Goal: Find specific page/section

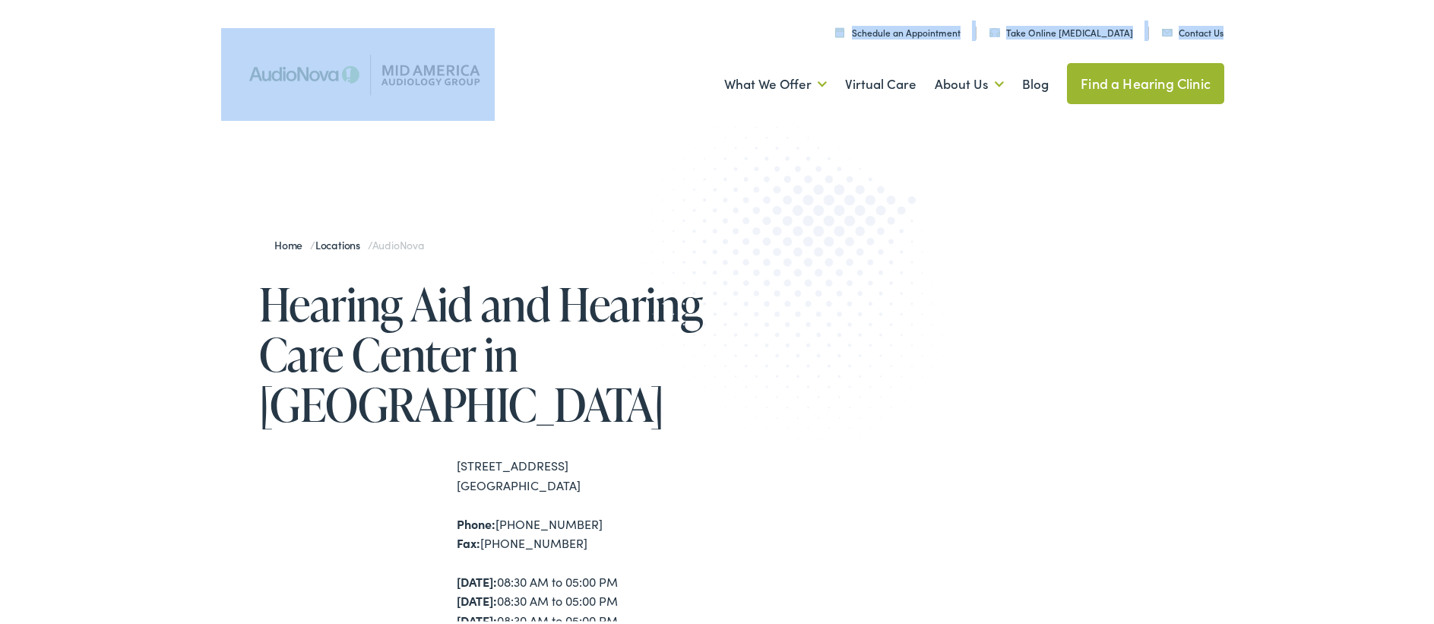
drag, startPoint x: 499, startPoint y: 70, endPoint x: 372, endPoint y: 66, distance: 126.2
click at [372, 66] on div "Menu Close Schedule an Appointment Take Online [MEDICAL_DATA] Contact Us Find a…" at bounding box center [722, 61] width 1003 height 122
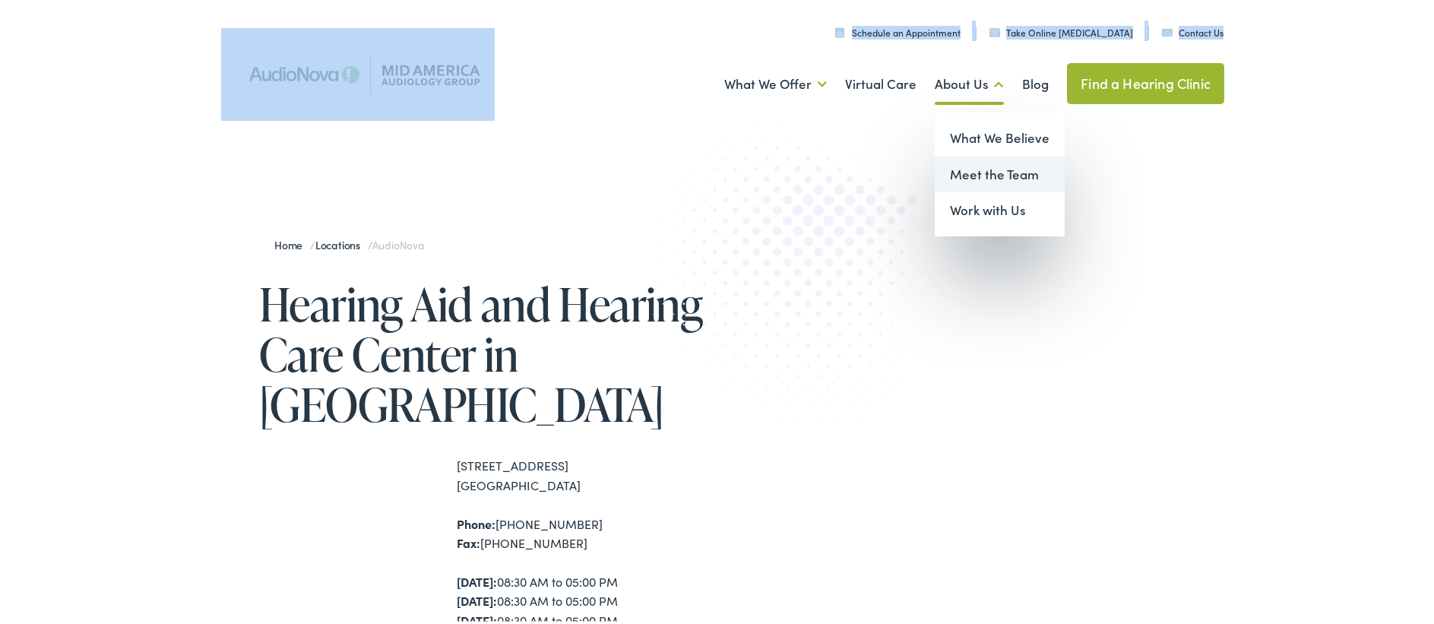
click at [993, 167] on link "Meet the Team" at bounding box center [1000, 172] width 130 height 36
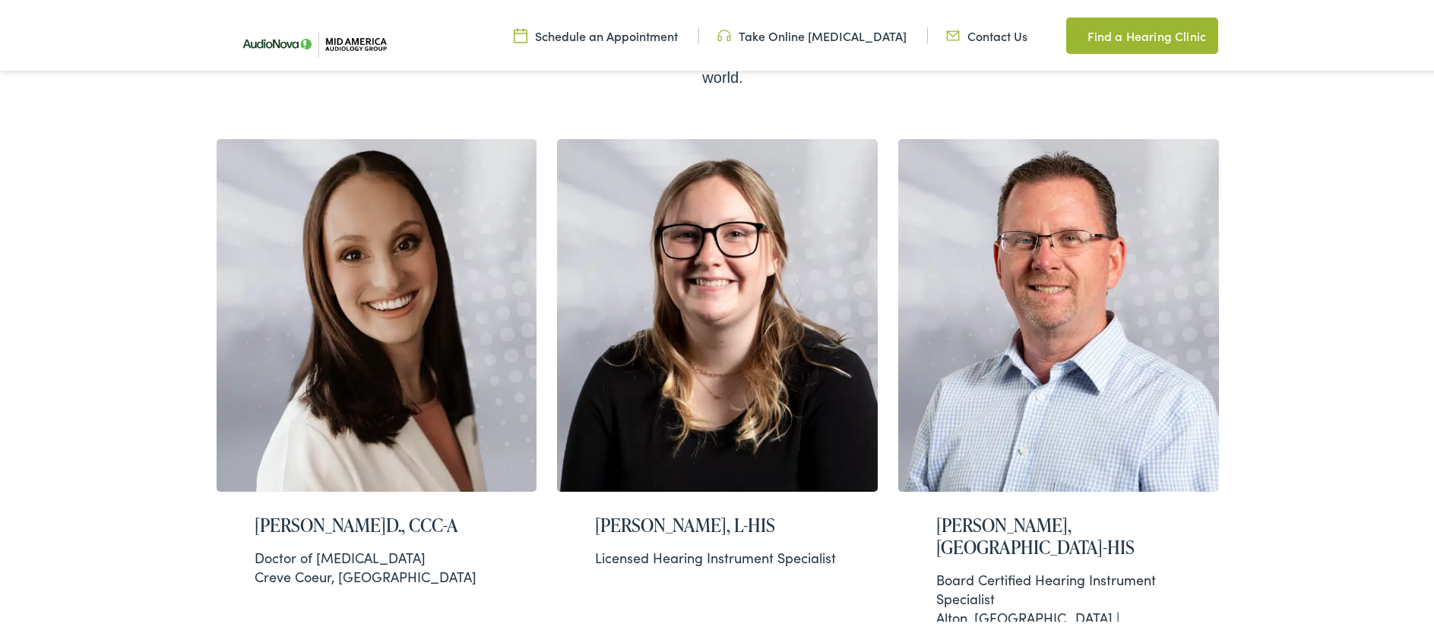
scroll to position [245, 0]
